Goal: Use online tool/utility: Utilize a website feature to perform a specific function

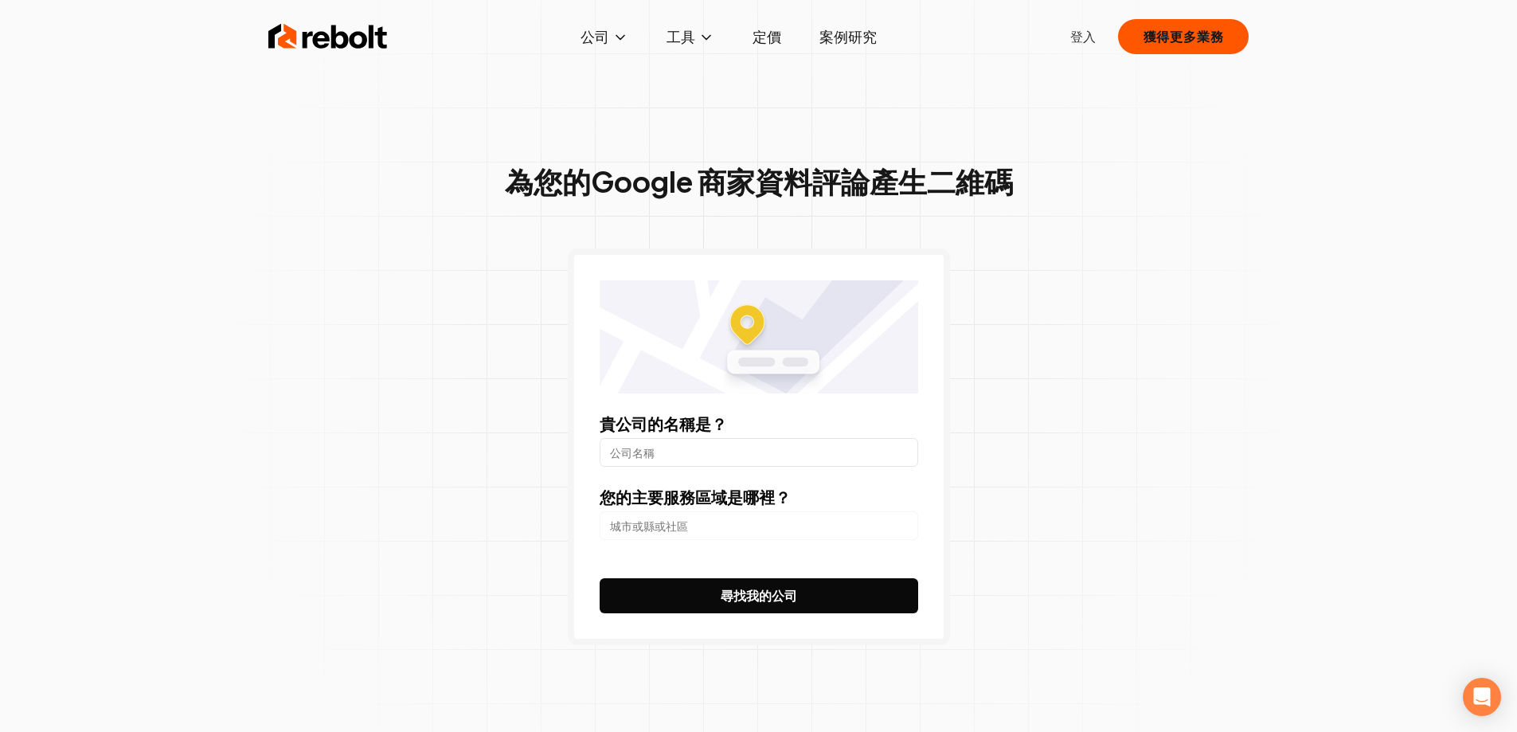
click at [1390, 260] on div "為您的Google 商家資料評論 產生二維碼 貴公司的名稱是？ 您的主要服務區域是哪裡？ 尋找我的公司" at bounding box center [758, 399] width 1517 height 798
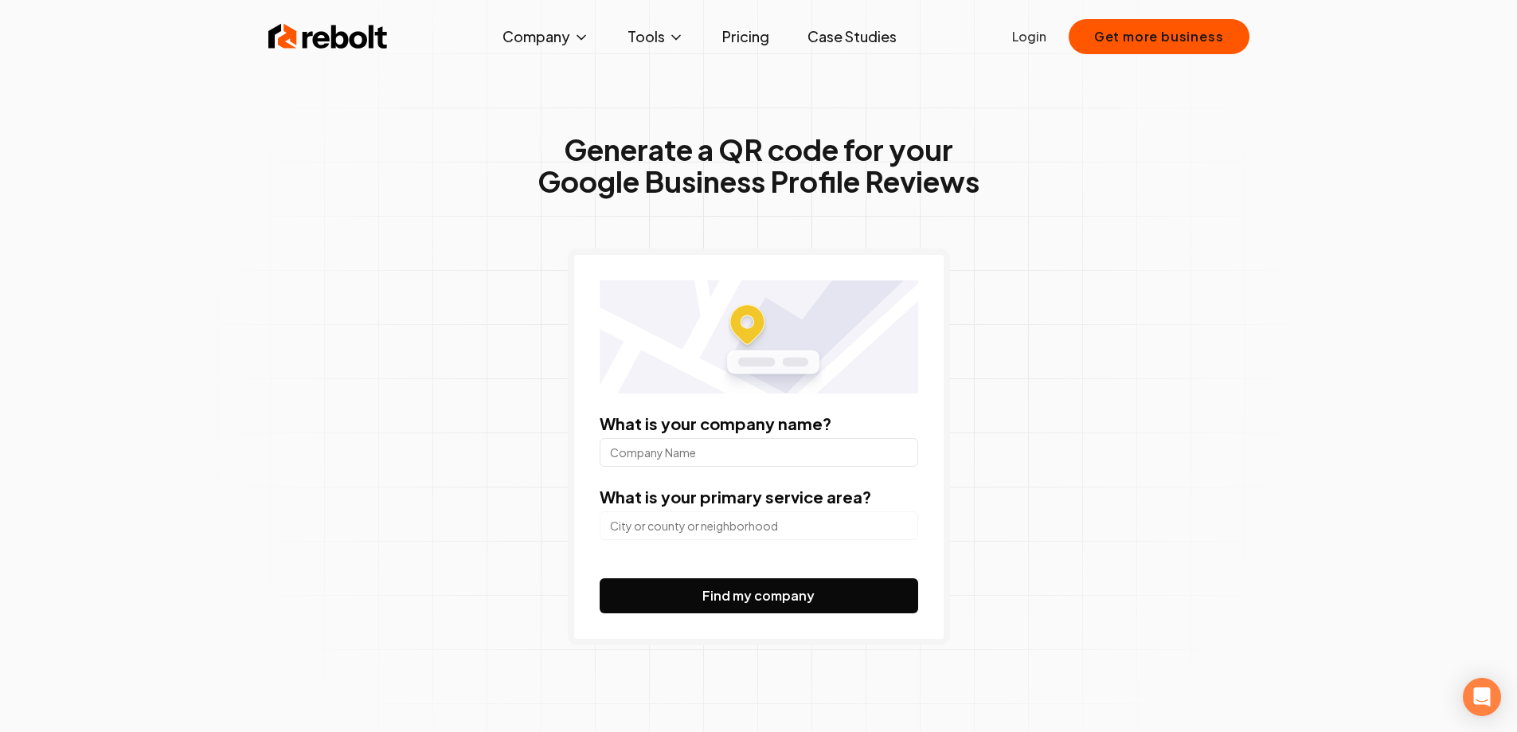
click at [735, 436] on div "What is your company name?" at bounding box center [759, 439] width 319 height 54
click at [732, 446] on input "What is your company name?" at bounding box center [759, 452] width 319 height 29
paste input "[PERSON_NAME]"
type input "[PERSON_NAME]"
click at [716, 526] on input "search" at bounding box center [759, 525] width 319 height 29
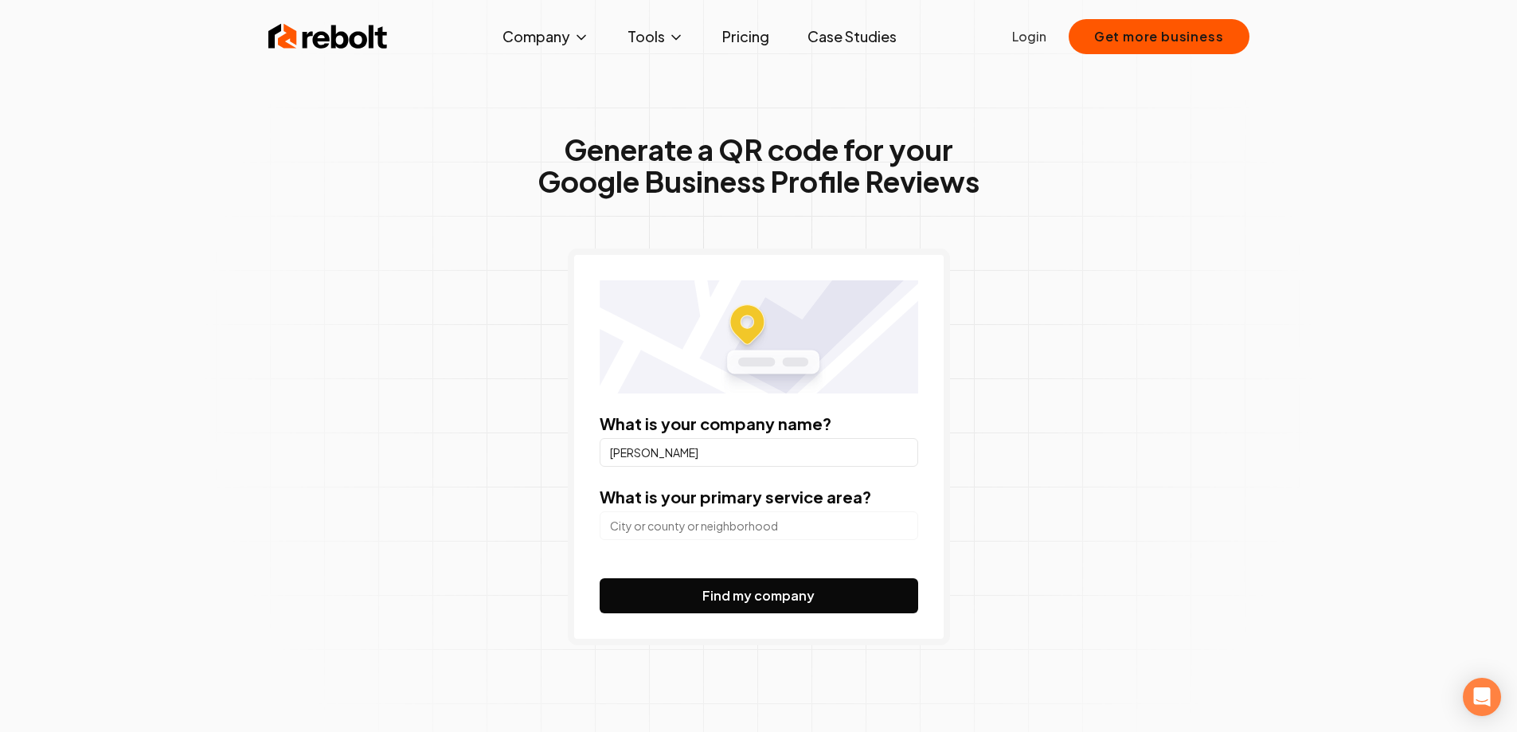
paste input "The Brewery, [STREET_ADDRESS]"
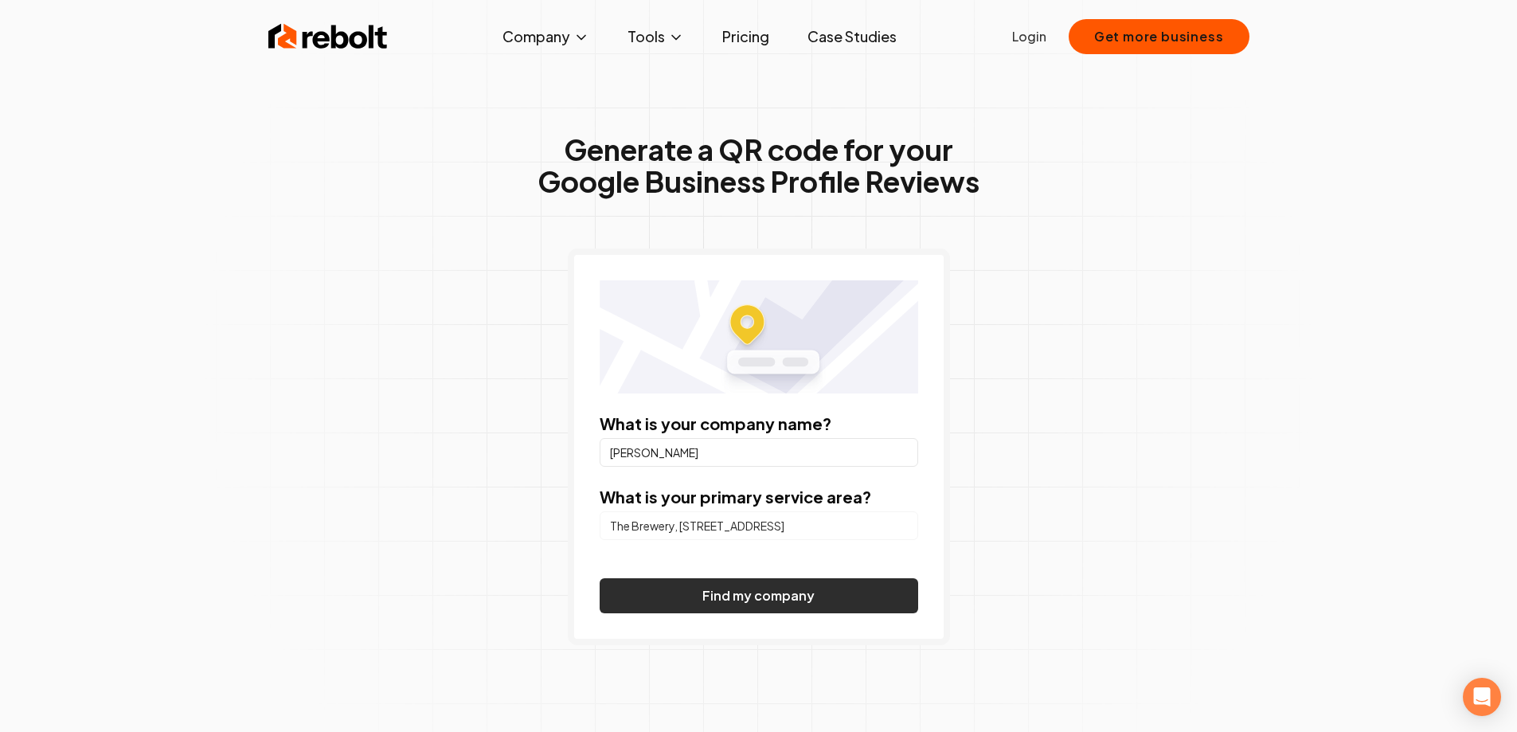
scroll to position [0, 57]
click at [748, 595] on button "Find my company" at bounding box center [759, 595] width 319 height 35
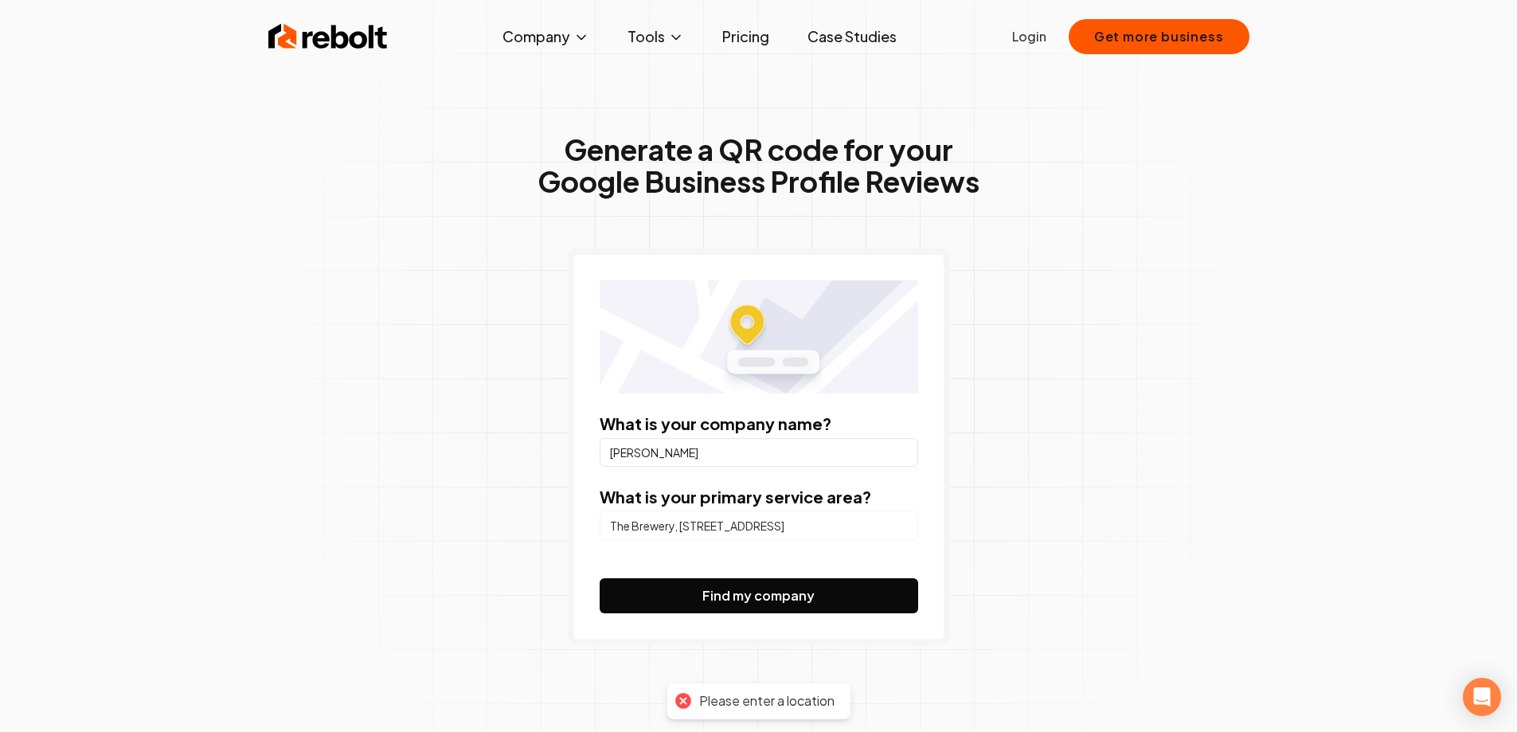
drag, startPoint x: 857, startPoint y: 522, endPoint x: 367, endPoint y: 499, distance: 490.3
click at [367, 499] on div "Generate a QR code for your Google Business Profile Reviews What is your compan…" at bounding box center [758, 421] width 815 height 753
drag, startPoint x: 774, startPoint y: 524, endPoint x: 241, endPoint y: 498, distance: 533.4
click at [226, 498] on div "Generate a QR code for your Google Business Profile Reviews What is your compan…" at bounding box center [758, 399] width 1517 height 798
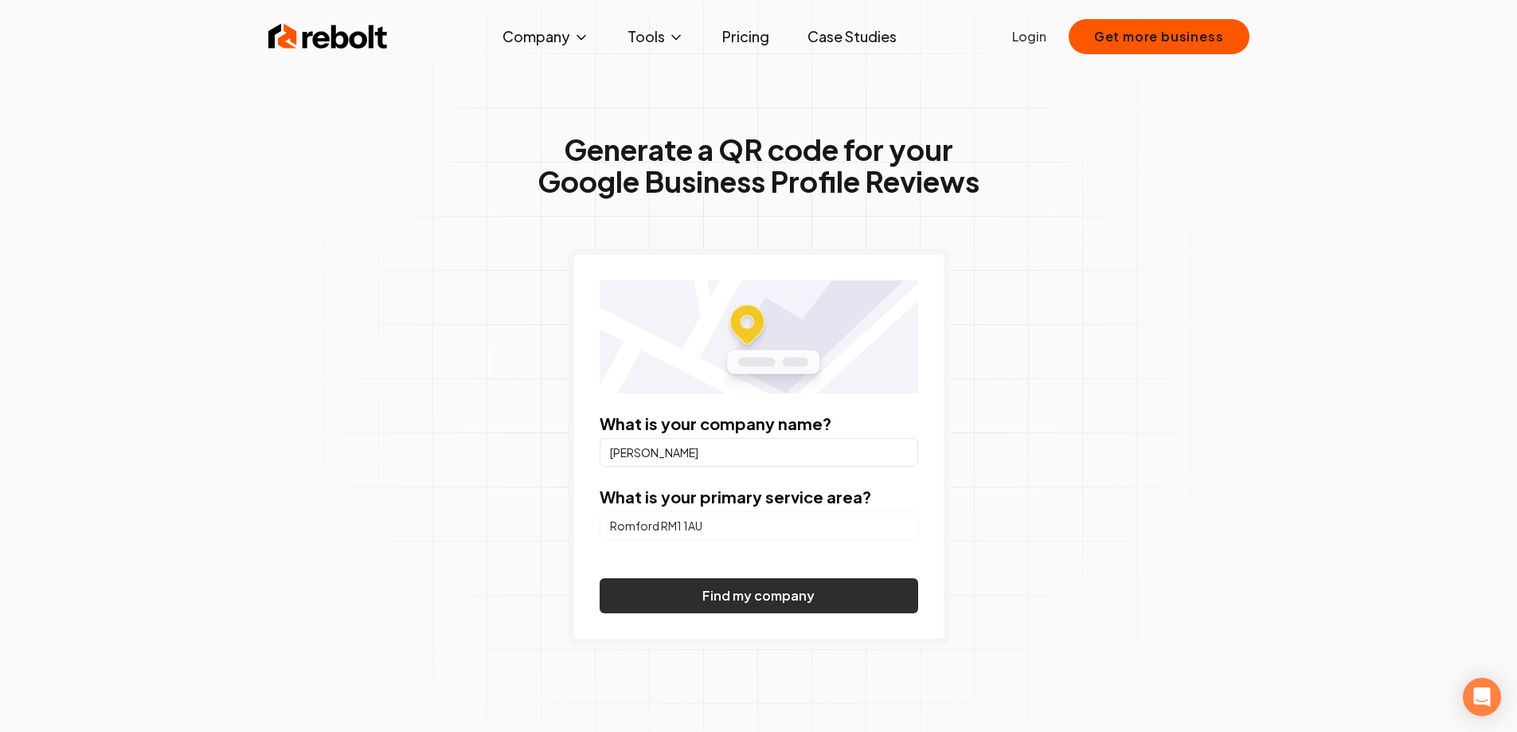
click at [736, 598] on button "Find my company" at bounding box center [759, 595] width 319 height 35
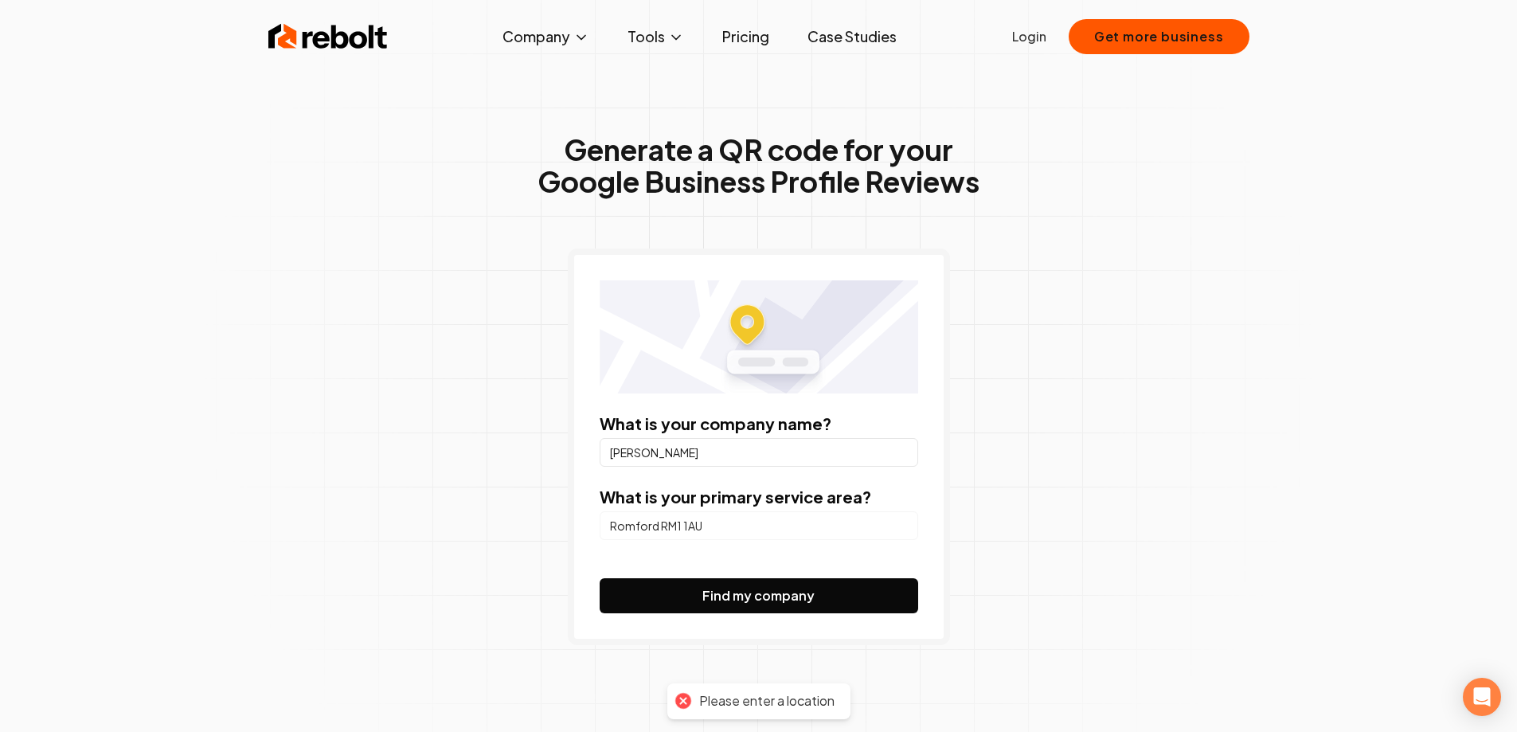
click at [660, 526] on input "Romford RM1 1AU" at bounding box center [759, 525] width 319 height 29
type input "RM1 1AU"
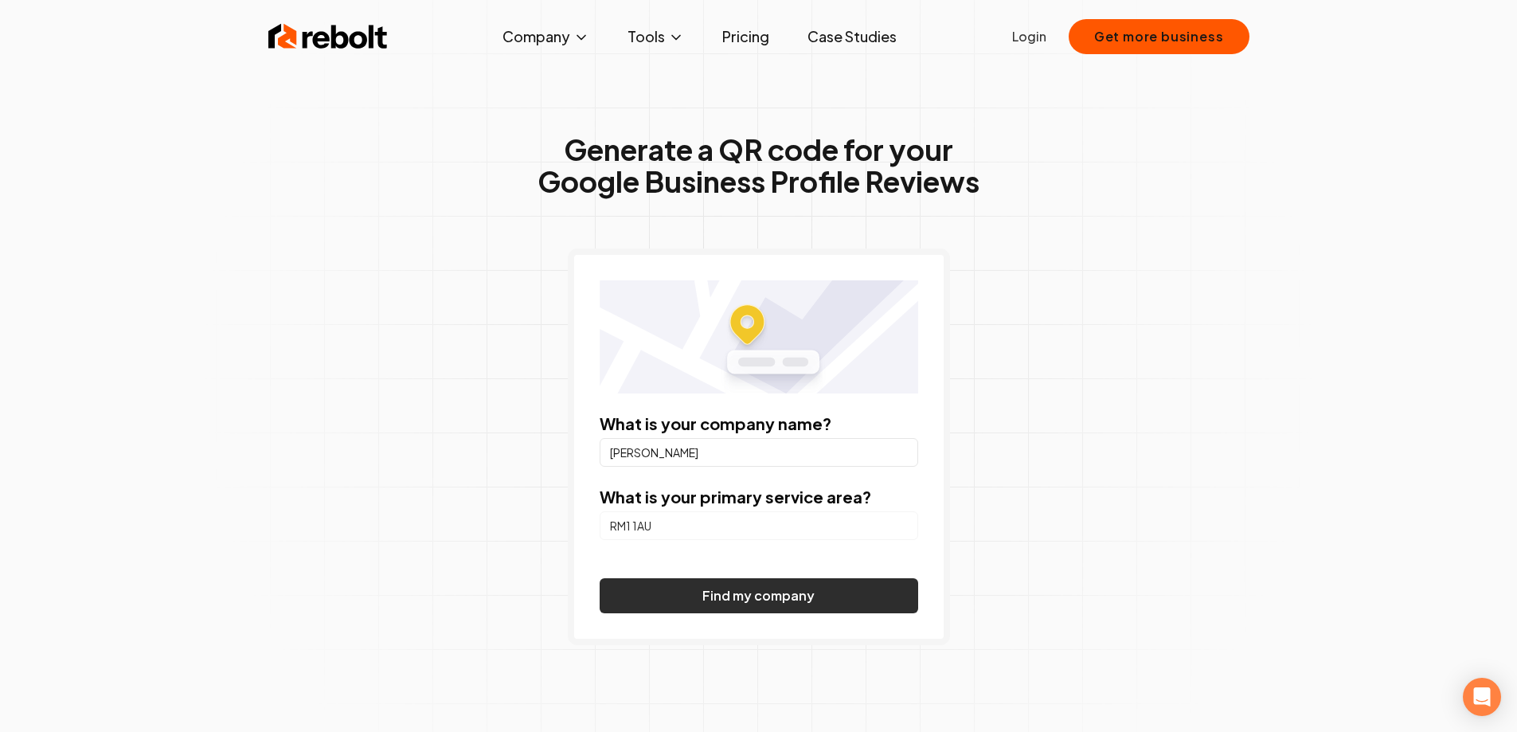
click at [691, 590] on button "Find my company" at bounding box center [759, 595] width 319 height 35
